Goal: Find specific page/section: Find specific page/section

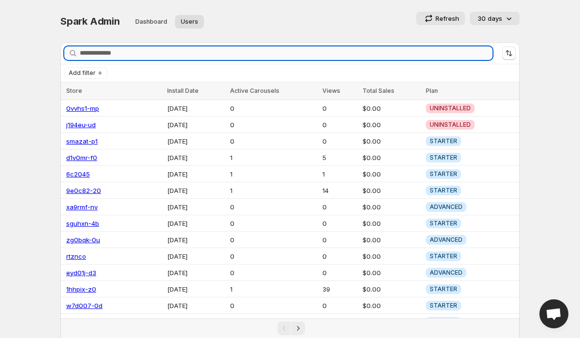
click at [156, 57] on input "Search stores" at bounding box center [286, 53] width 413 height 14
paste input "**********"
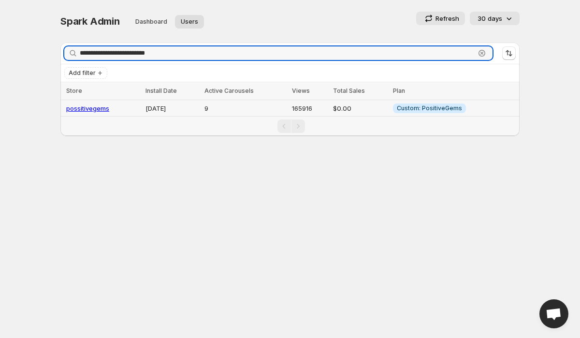
type input "**********"
click at [93, 105] on link "possitivegems" at bounding box center [87, 108] width 43 height 8
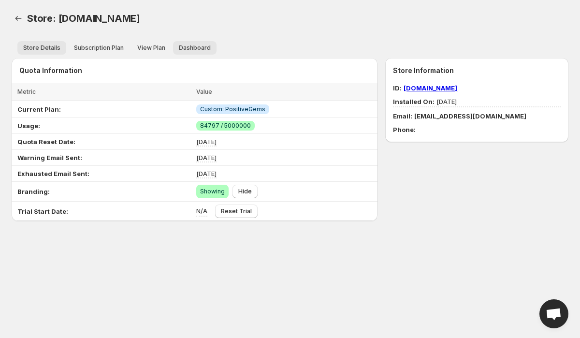
click at [188, 47] on span "Dashboard" at bounding box center [195, 48] width 32 height 8
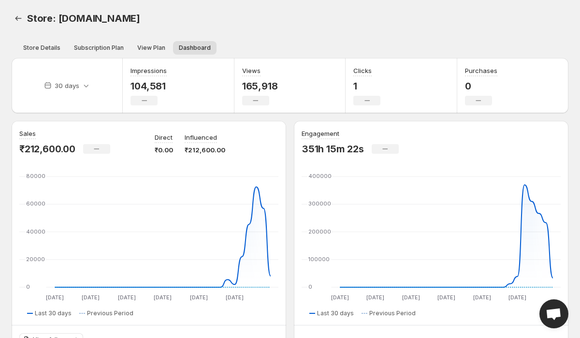
click at [262, 90] on p "165,918" at bounding box center [260, 86] width 36 height 12
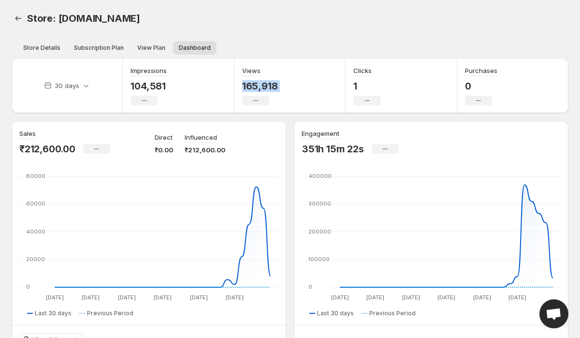
click at [280, 80] on div "Views 165,918 No change" at bounding box center [290, 85] width 111 height 55
click at [261, 84] on p "165,918" at bounding box center [260, 86] width 36 height 12
click at [279, 89] on div "Views 165,918 No change" at bounding box center [290, 85] width 111 height 55
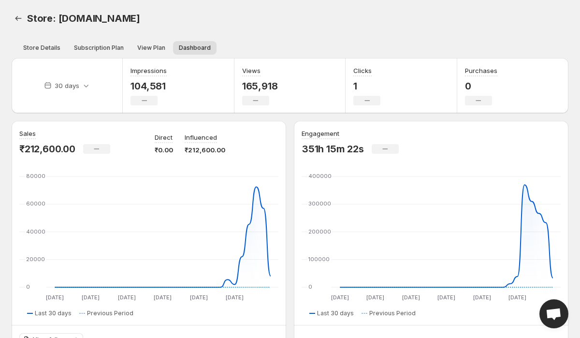
click at [255, 86] on p "165,918" at bounding box center [260, 86] width 36 height 12
click at [49, 43] on button "Store Details" at bounding box center [41, 48] width 49 height 14
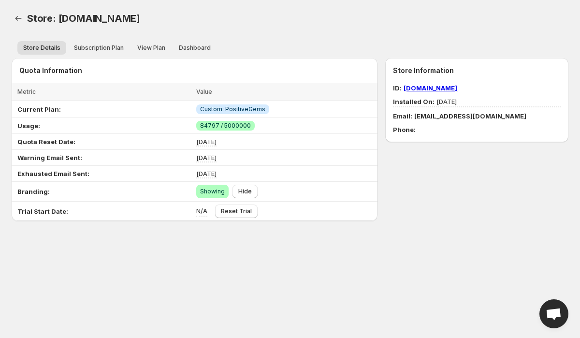
click at [261, 14] on div "Store: [DOMAIN_NAME]" at bounding box center [190, 19] width 326 height 14
click at [183, 43] on button "Dashboard" at bounding box center [195, 48] width 44 height 14
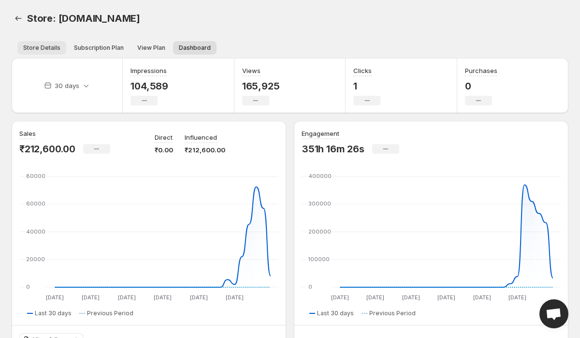
click at [38, 50] on span "Store Details" at bounding box center [41, 48] width 37 height 8
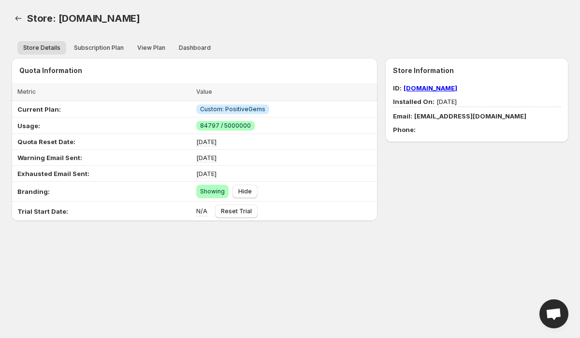
click at [79, 16] on span "Store: [DOMAIN_NAME]" at bounding box center [83, 19] width 113 height 12
click at [111, 16] on span "Store: [DOMAIN_NAME]" at bounding box center [83, 19] width 113 height 12
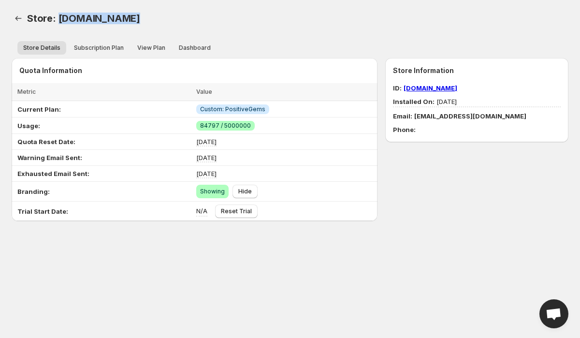
click at [111, 16] on span "Store: [DOMAIN_NAME]" at bounding box center [83, 19] width 113 height 12
click at [140, 16] on span "Store: [DOMAIN_NAME]" at bounding box center [83, 19] width 113 height 12
click at [140, 18] on span "Store: [DOMAIN_NAME]" at bounding box center [83, 19] width 113 height 12
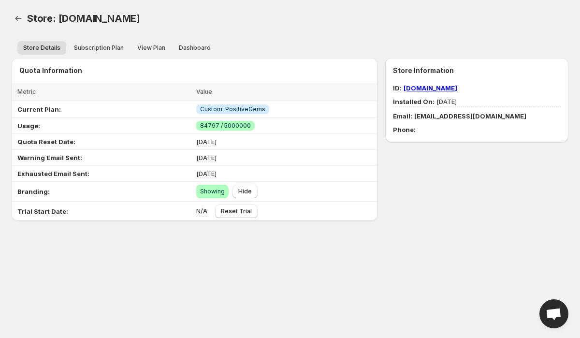
click at [140, 18] on span "Store: [DOMAIN_NAME]" at bounding box center [83, 19] width 113 height 12
click at [212, 18] on div "Store: [DOMAIN_NAME]" at bounding box center [190, 19] width 326 height 14
click at [17, 17] on icon "Back" at bounding box center [19, 19] width 10 height 10
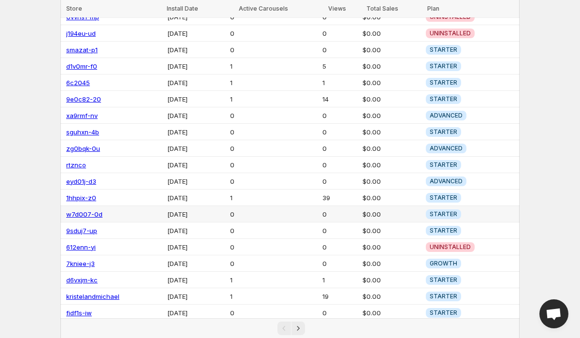
scroll to position [105, 0]
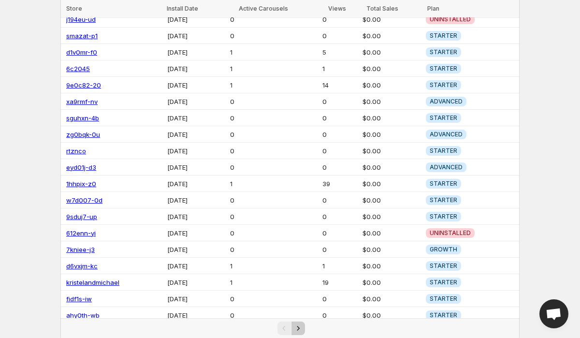
click at [304, 326] on button "Next" at bounding box center [299, 329] width 14 height 14
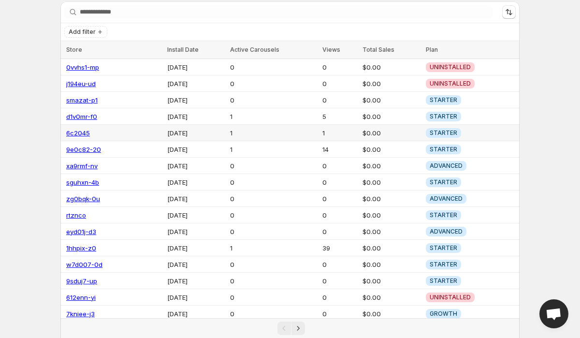
scroll to position [0, 0]
